Goal: Navigation & Orientation: Find specific page/section

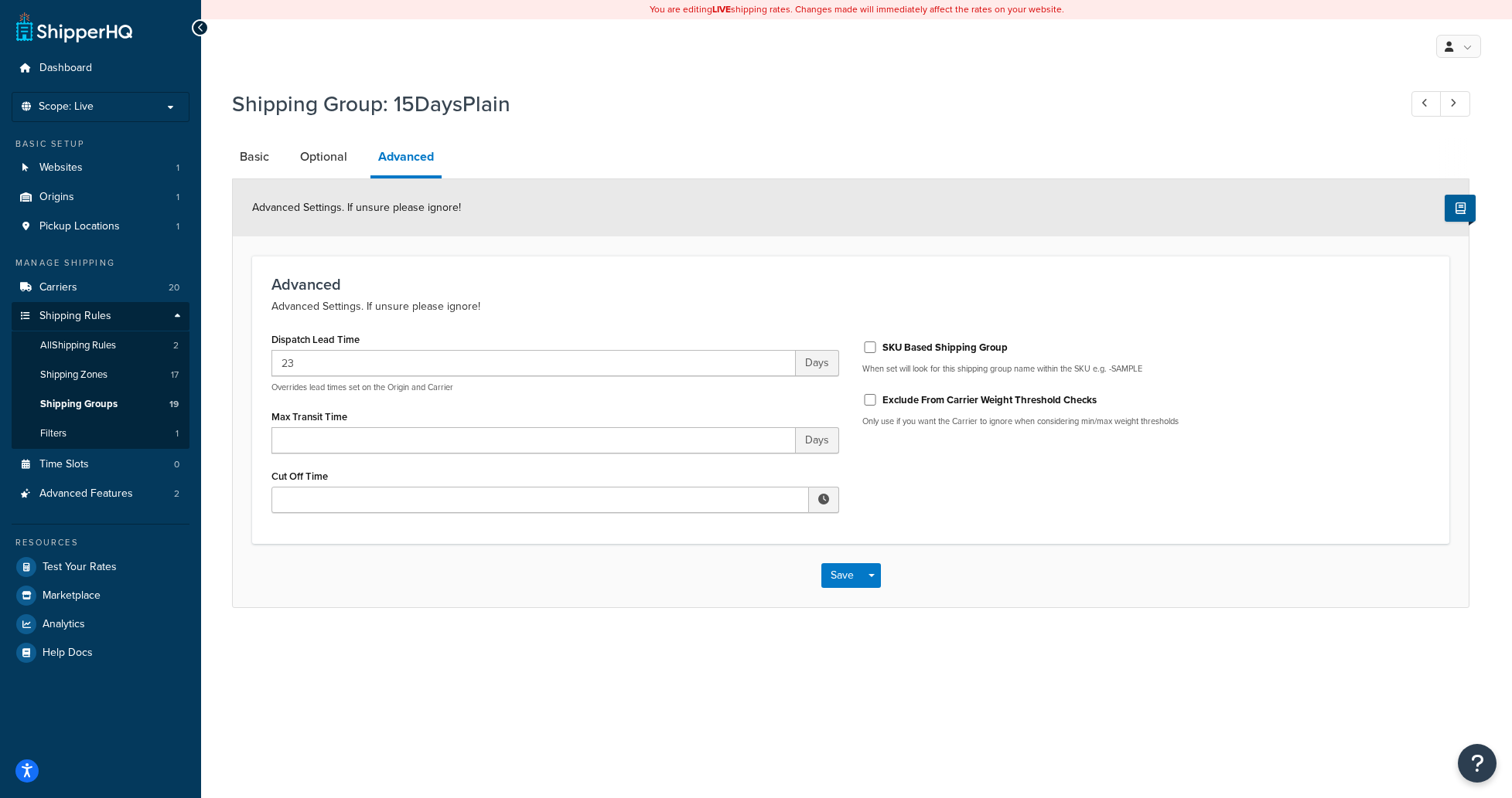
click at [1121, 86] on div "Shipping Group: 15DaysPlain" at bounding box center [851, 105] width 1237 height 50
click at [116, 399] on link "Shipping Groups 19" at bounding box center [101, 404] width 178 height 29
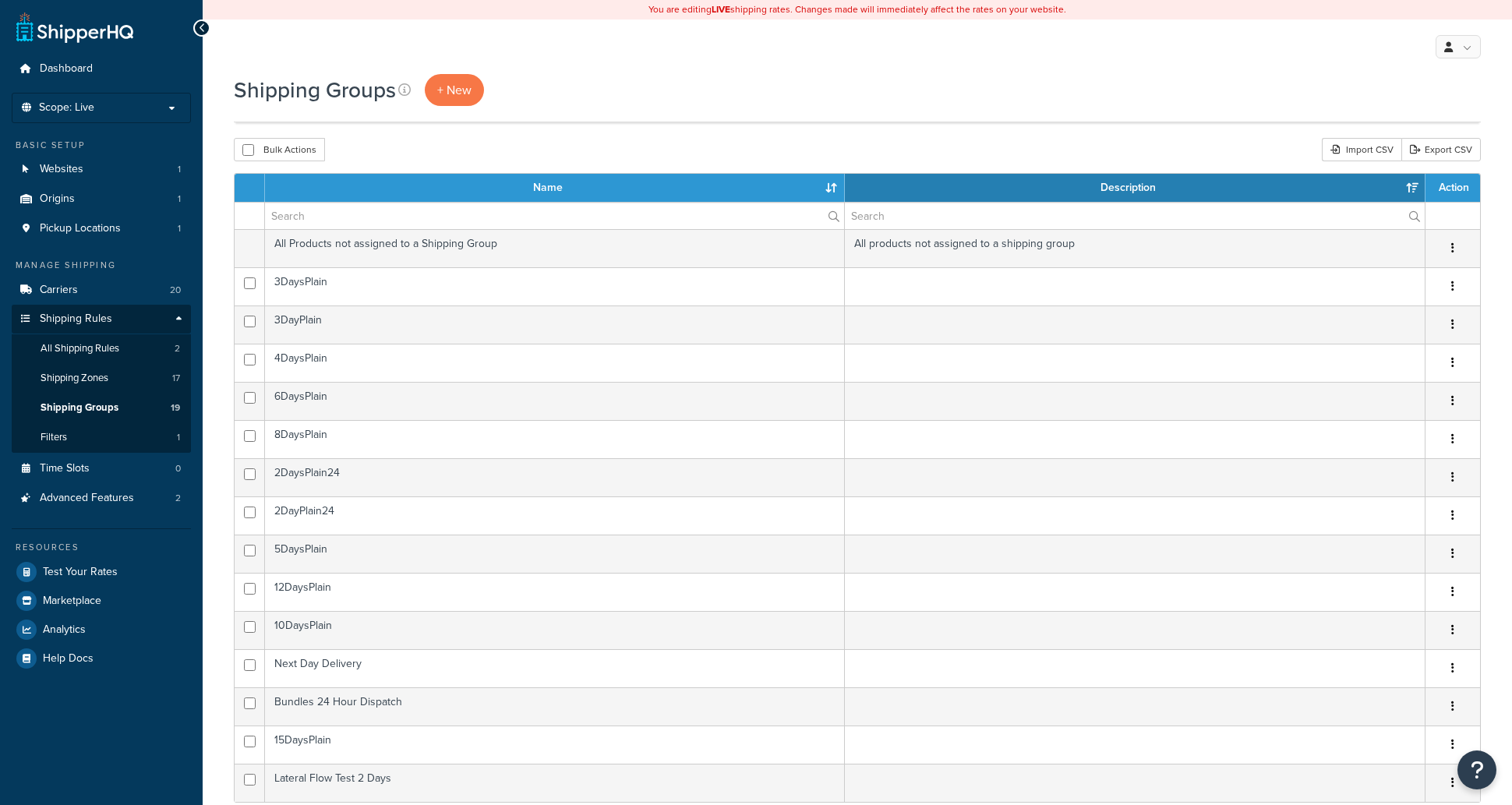
select select "15"
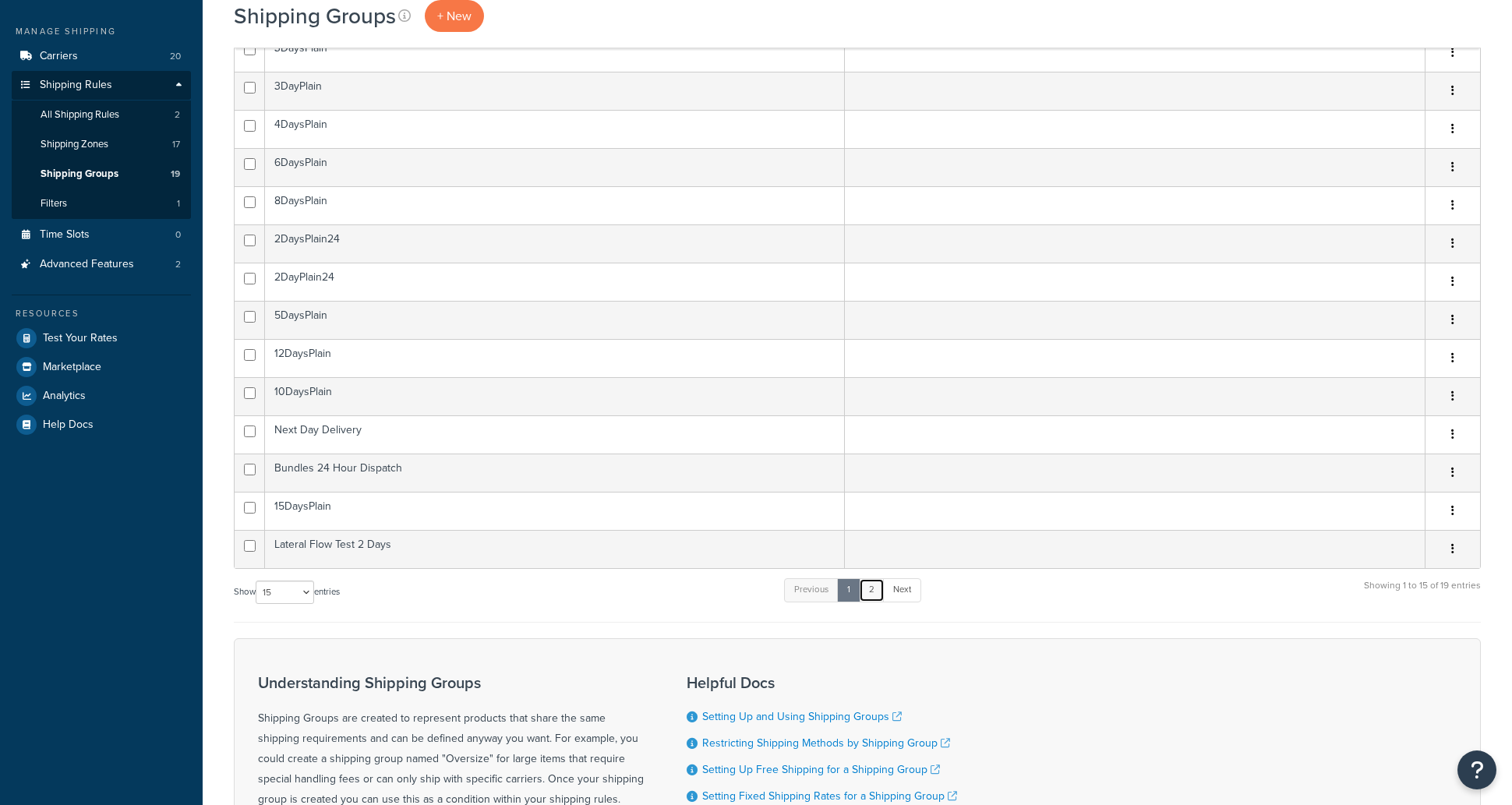
click at [878, 601] on link "2" at bounding box center [871, 590] width 26 height 23
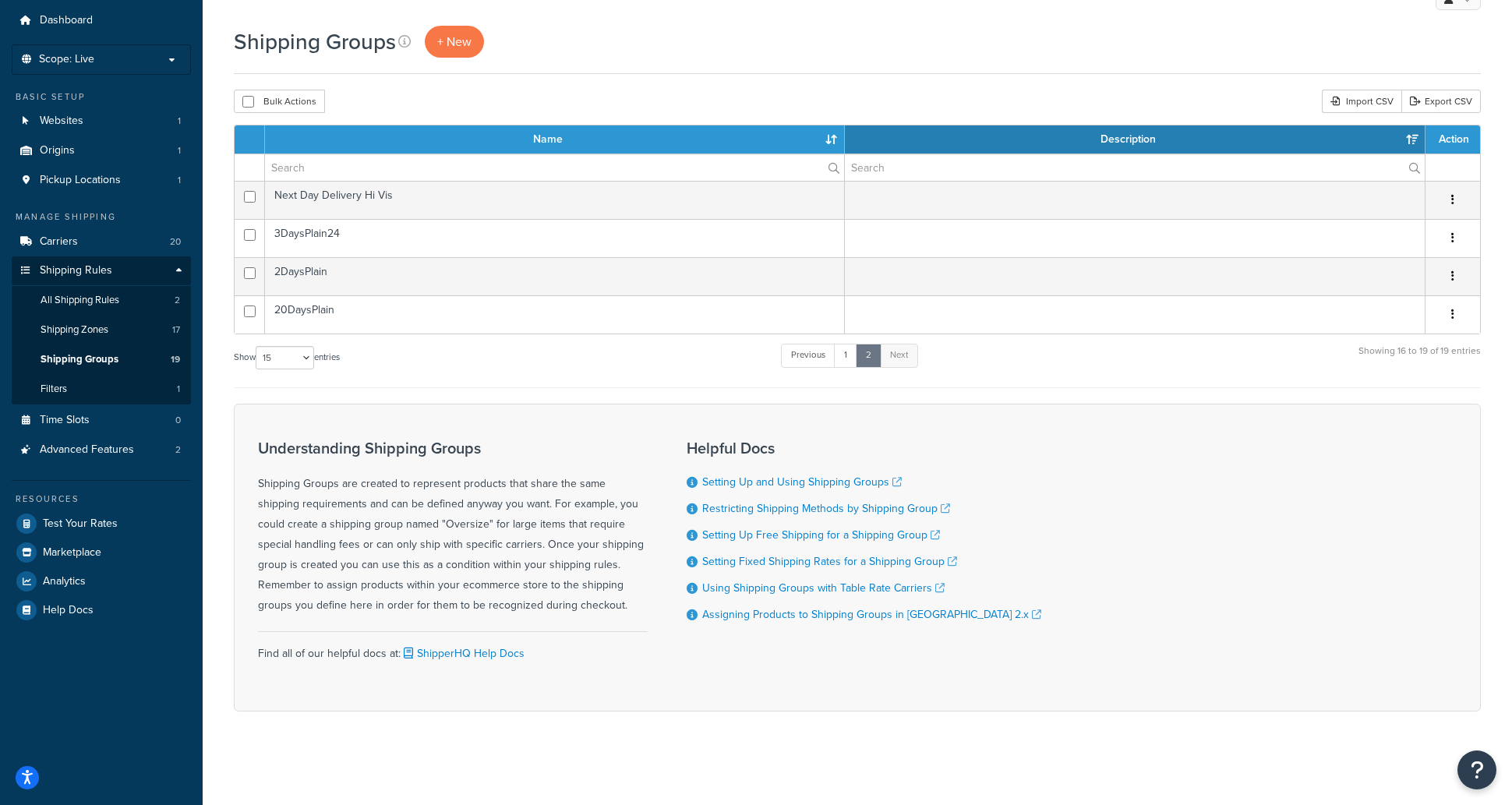
scroll to position [49, 0]
click at [1095, 42] on div "Shipping Groups + New" at bounding box center [857, 41] width 1247 height 32
